Goal: Task Accomplishment & Management: Manage account settings

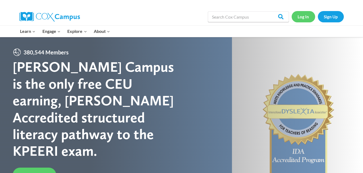
click at [306, 16] on link "Log In" at bounding box center [304, 16] width 24 height 11
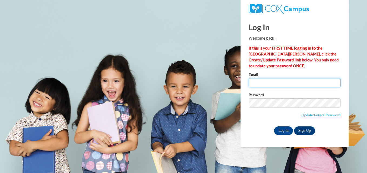
click at [276, 84] on input "Email" at bounding box center [295, 82] width 92 height 9
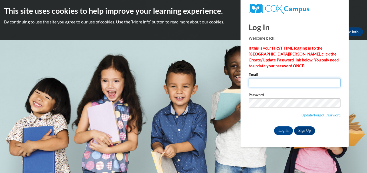
type input "tracy.benz@stjohnofwausau.org"
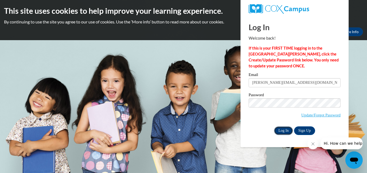
click at [284, 130] on input "Log In" at bounding box center [283, 131] width 19 height 9
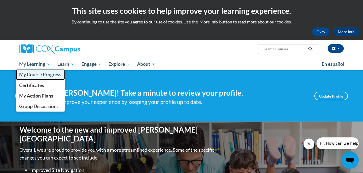
click at [35, 73] on span "My Course Progress" at bounding box center [40, 75] width 42 height 6
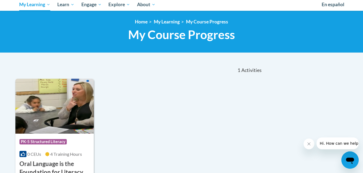
scroll to position [61, 0]
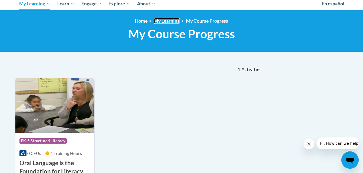
click at [158, 23] on link "My Learning" at bounding box center [167, 21] width 26 height 6
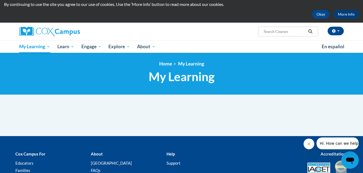
scroll to position [17, 0]
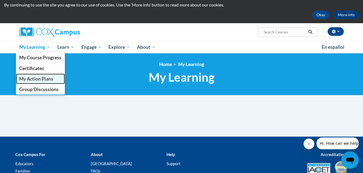
click at [43, 79] on span "My Action Plans" at bounding box center [36, 79] width 34 height 6
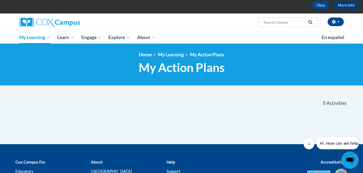
scroll to position [26, 0]
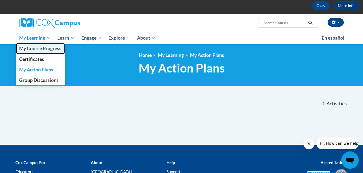
click at [35, 48] on span "My Course Progress" at bounding box center [40, 49] width 42 height 6
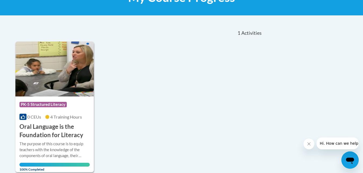
scroll to position [96, 0]
